Goal: Entertainment & Leisure: Consume media (video, audio)

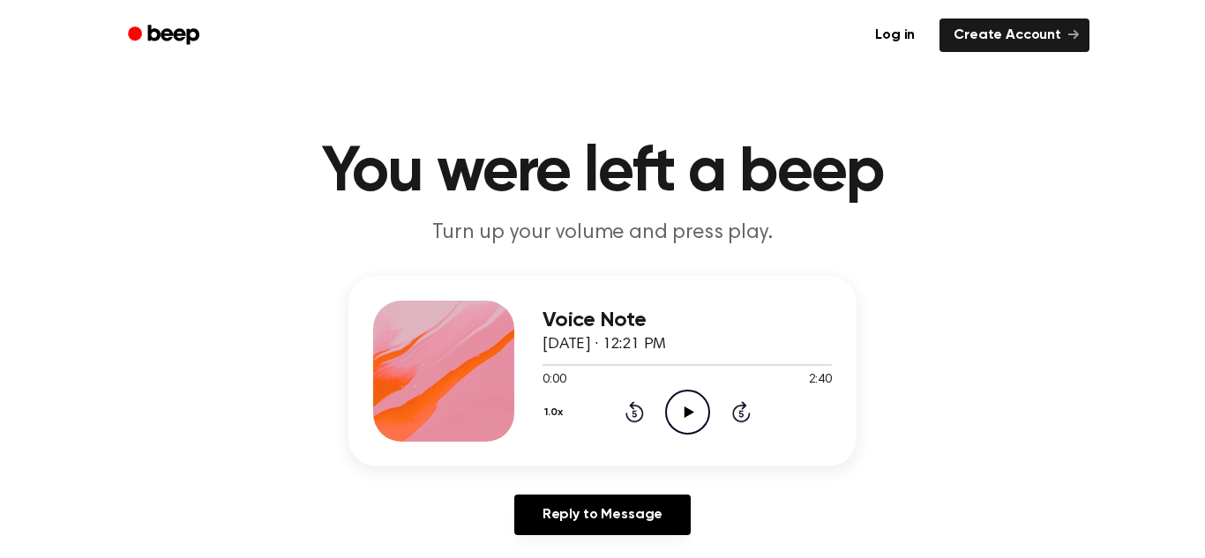
click at [692, 415] on icon "Play Audio" at bounding box center [687, 412] width 45 height 45
drag, startPoint x: 537, startPoint y: 363, endPoint x: 581, endPoint y: 357, distance: 44.5
click at [581, 357] on div at bounding box center [687, 364] width 289 height 14
click at [633, 408] on icon at bounding box center [634, 411] width 19 height 21
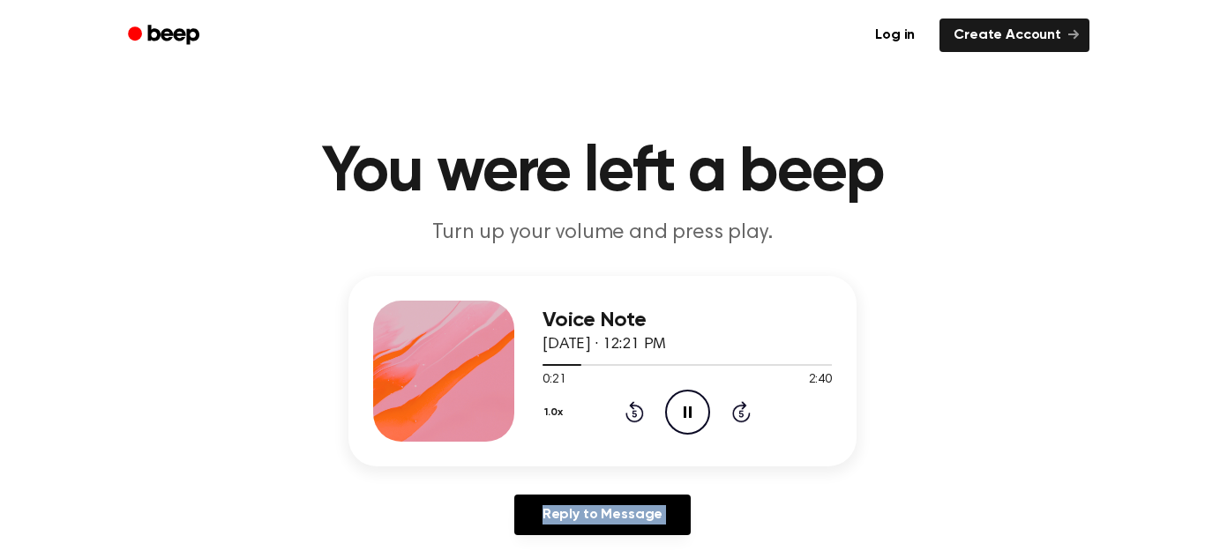
click at [633, 408] on icon at bounding box center [634, 411] width 19 height 21
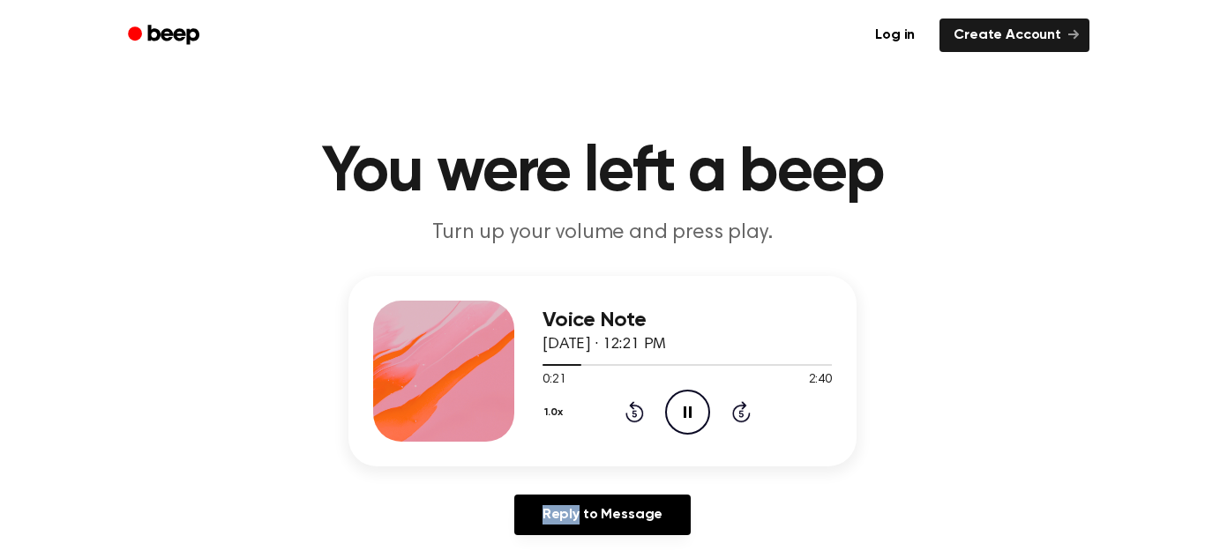
click at [633, 408] on icon at bounding box center [634, 411] width 19 height 21
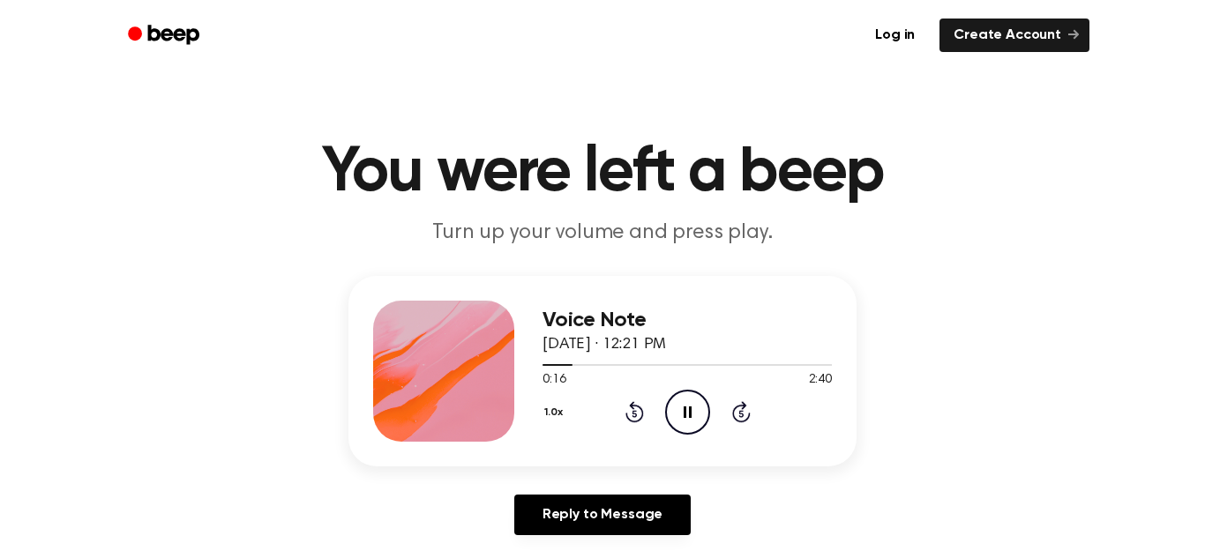
click at [633, 408] on icon at bounding box center [634, 411] width 19 height 21
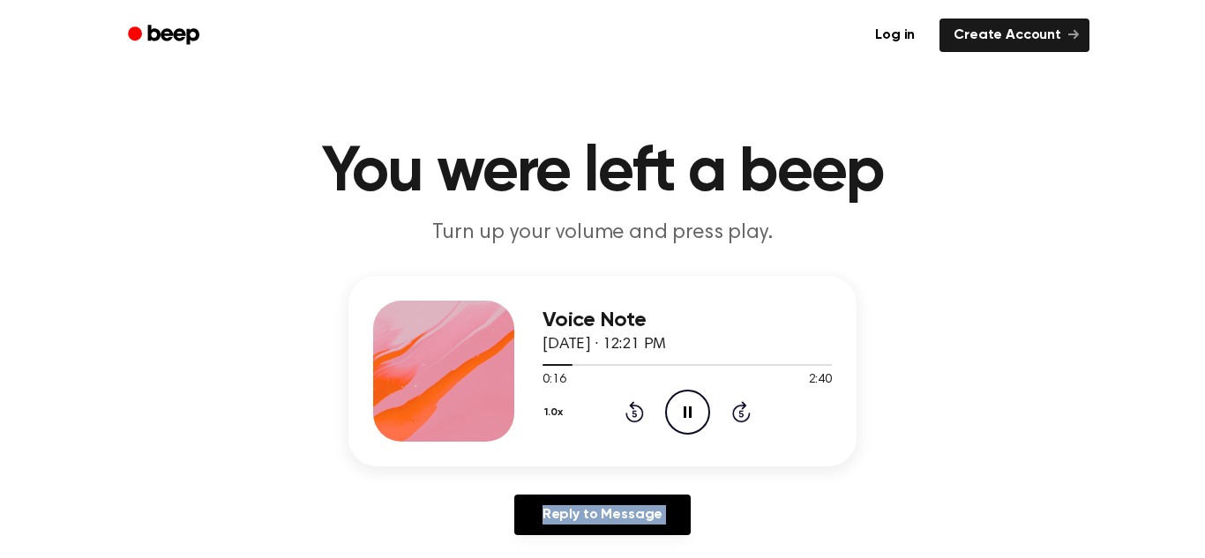
click at [633, 408] on icon at bounding box center [634, 411] width 19 height 21
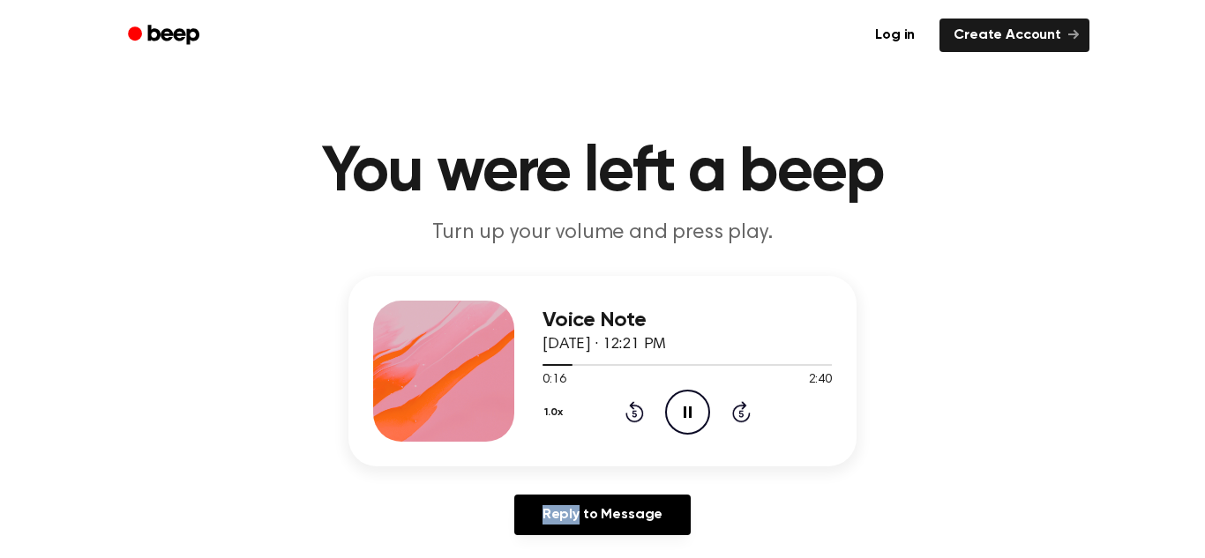
click at [633, 408] on icon at bounding box center [634, 411] width 19 height 21
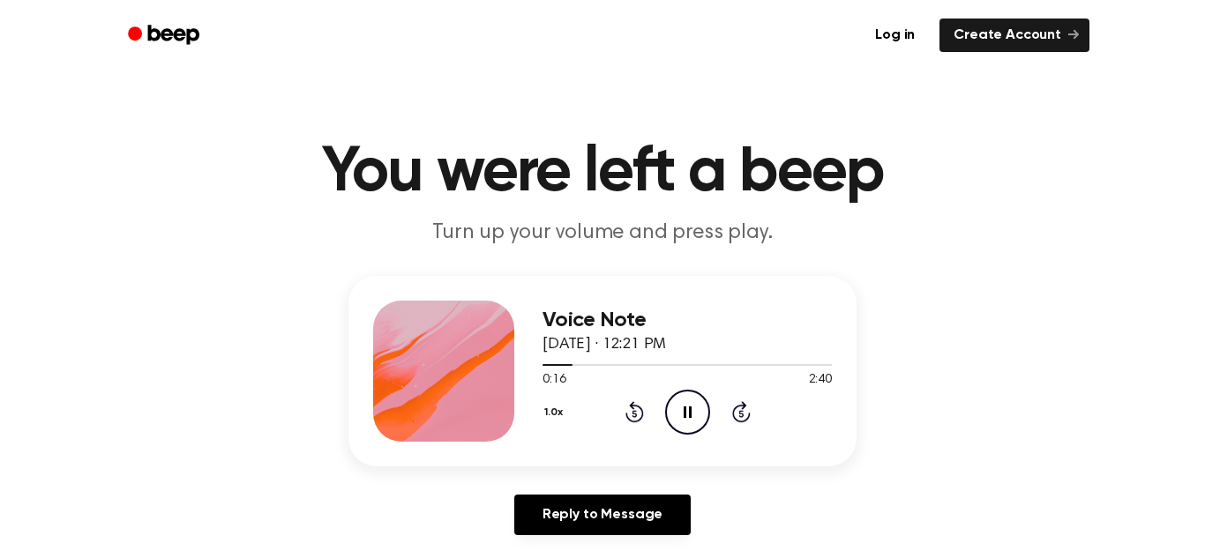
click at [633, 408] on icon at bounding box center [634, 411] width 19 height 21
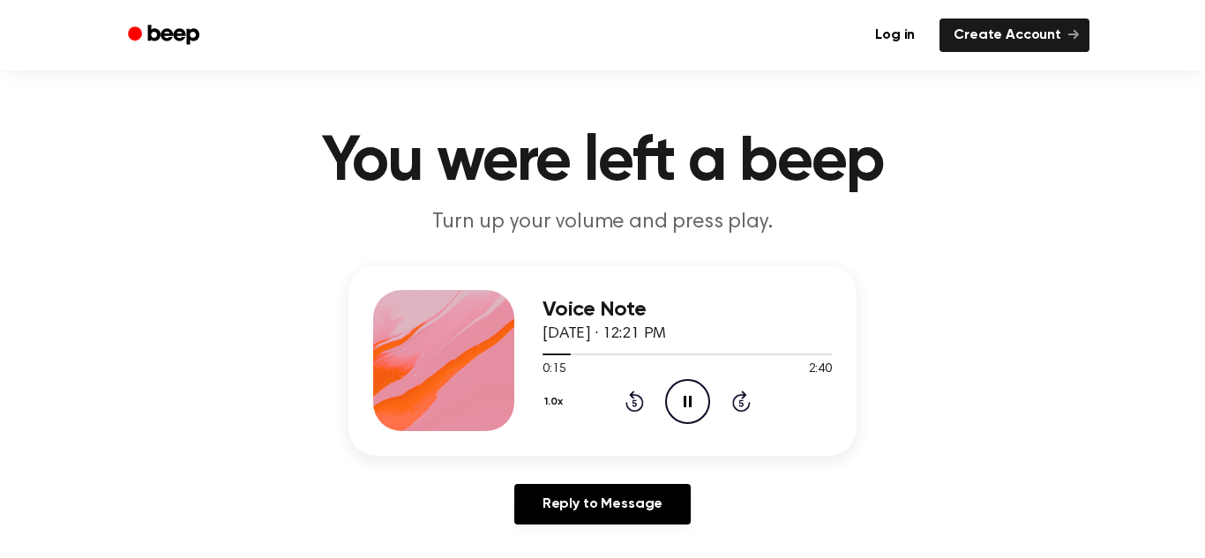
scroll to position [9, 0]
